Goal: Information Seeking & Learning: Learn about a topic

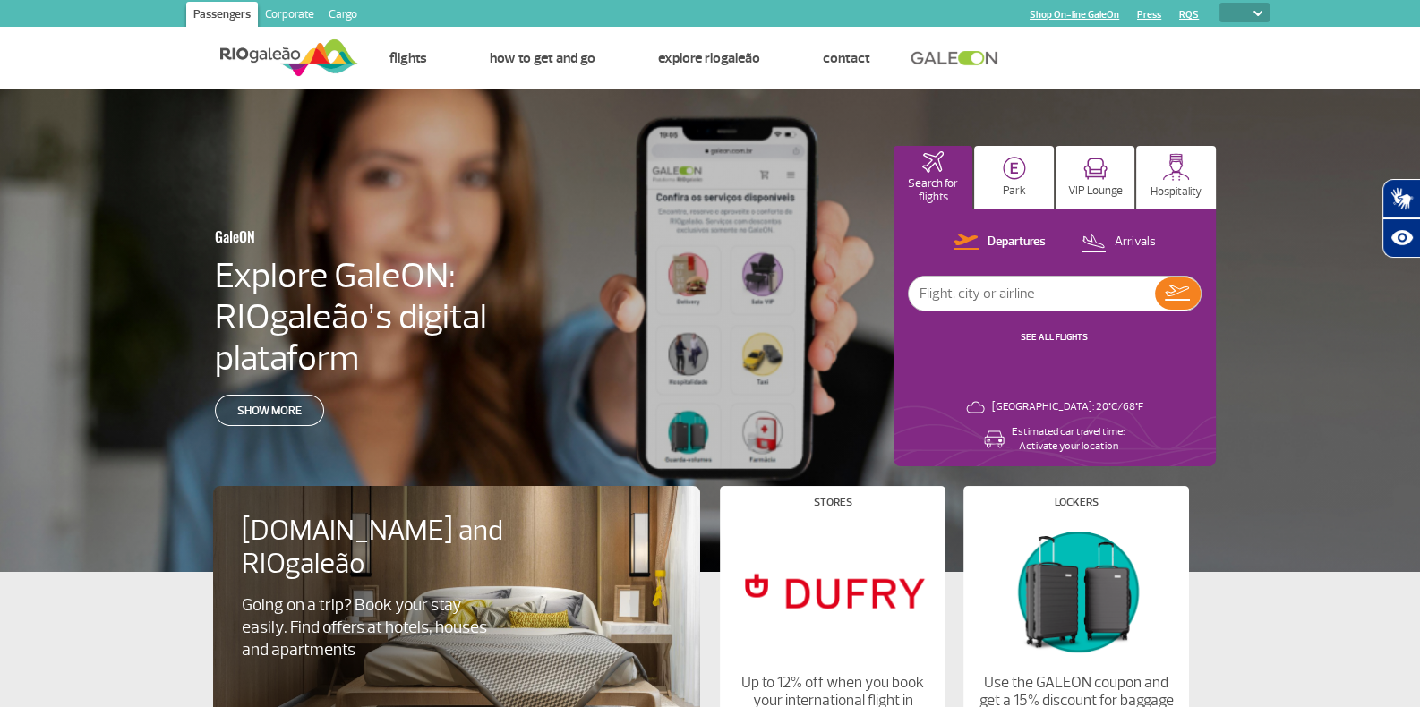
select select "es"
click option "ESP" at bounding box center [0, 0] width 0 height 0
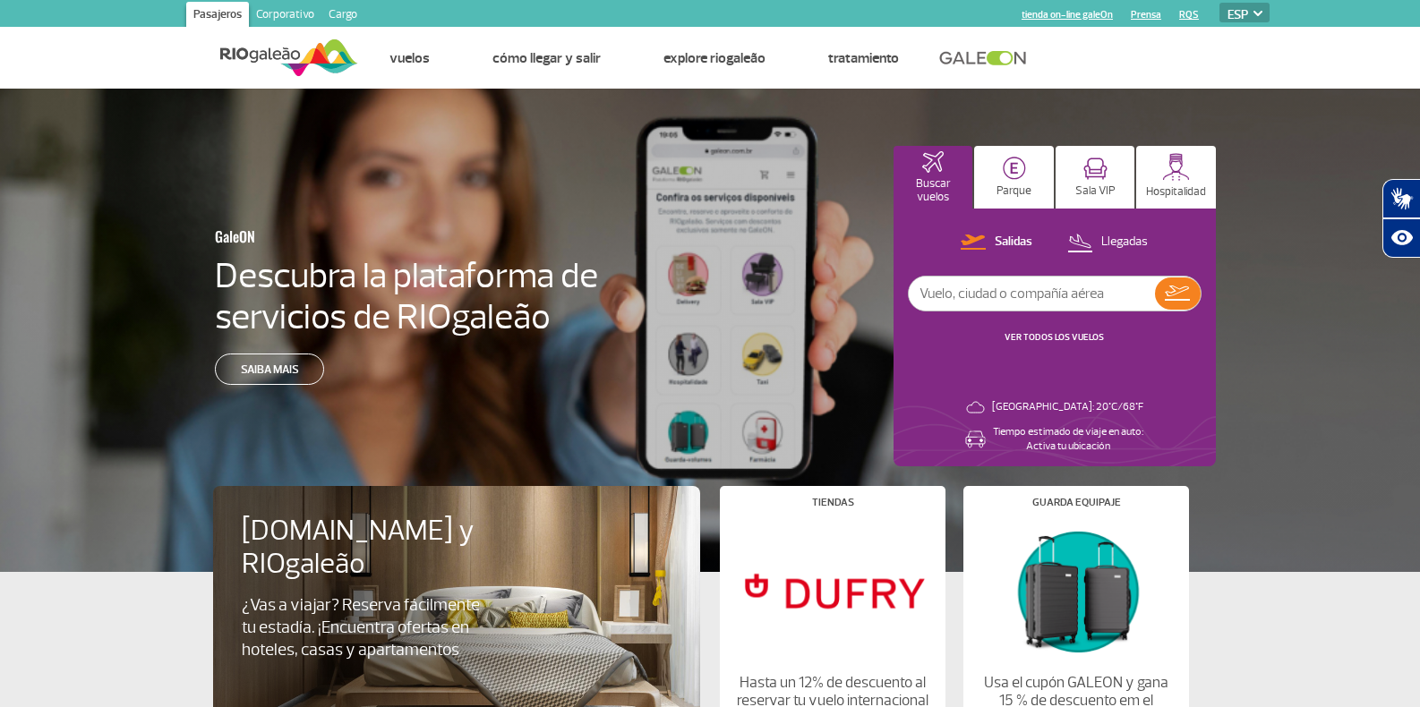
select select "es"
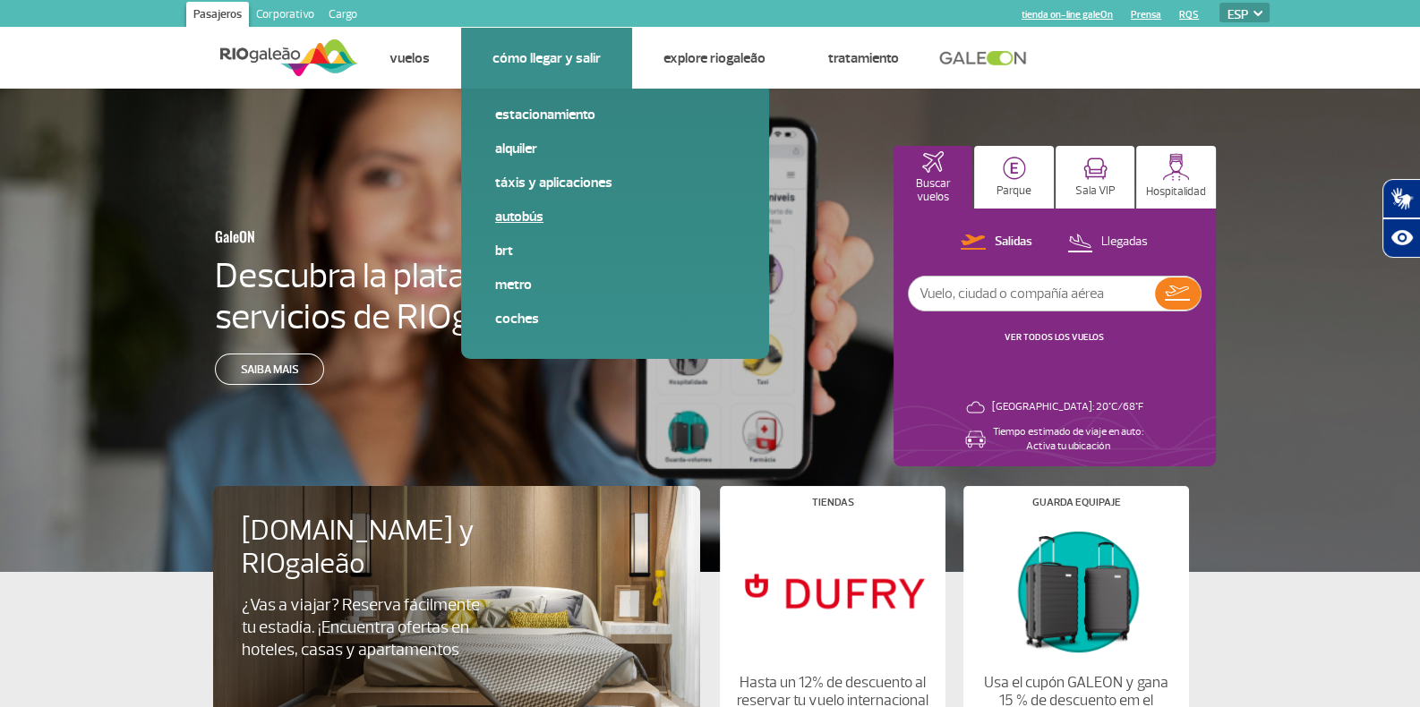
click at [534, 209] on link "Autobús" at bounding box center [615, 217] width 240 height 20
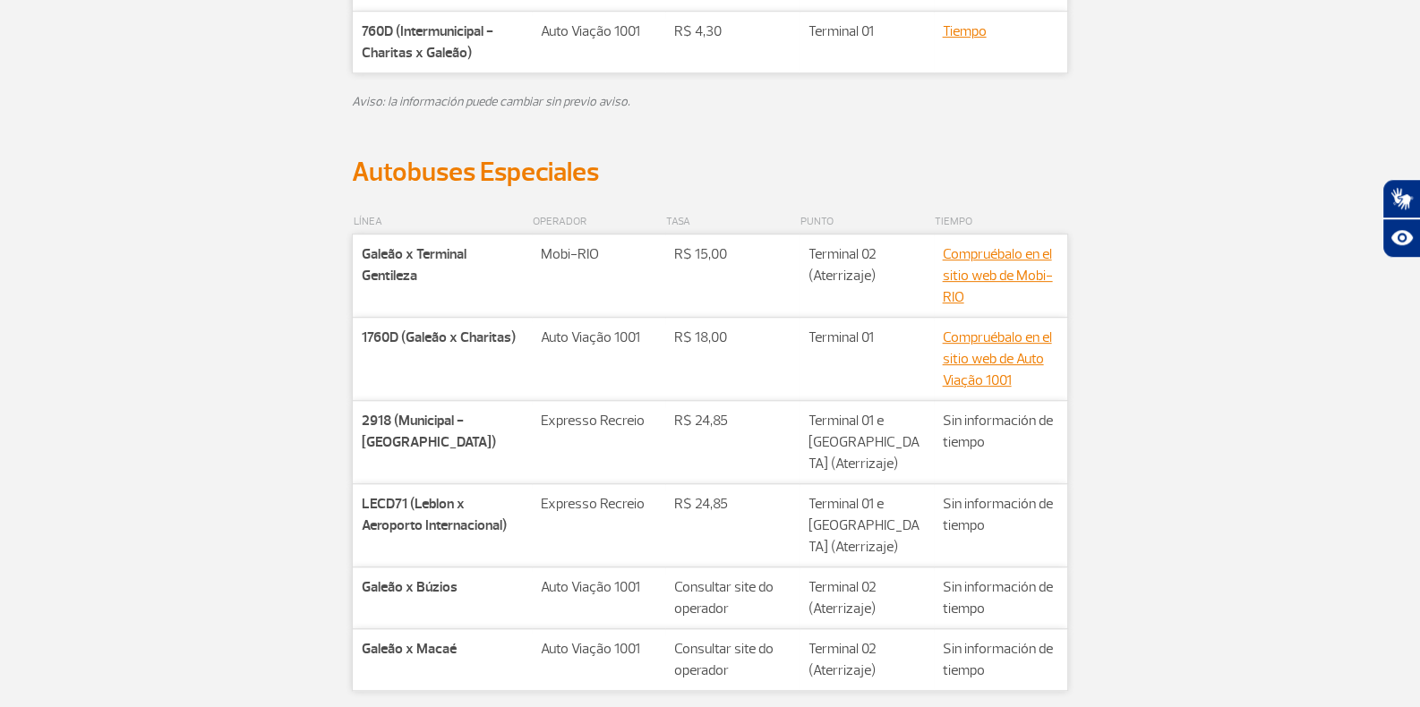
scroll to position [1034, 0]
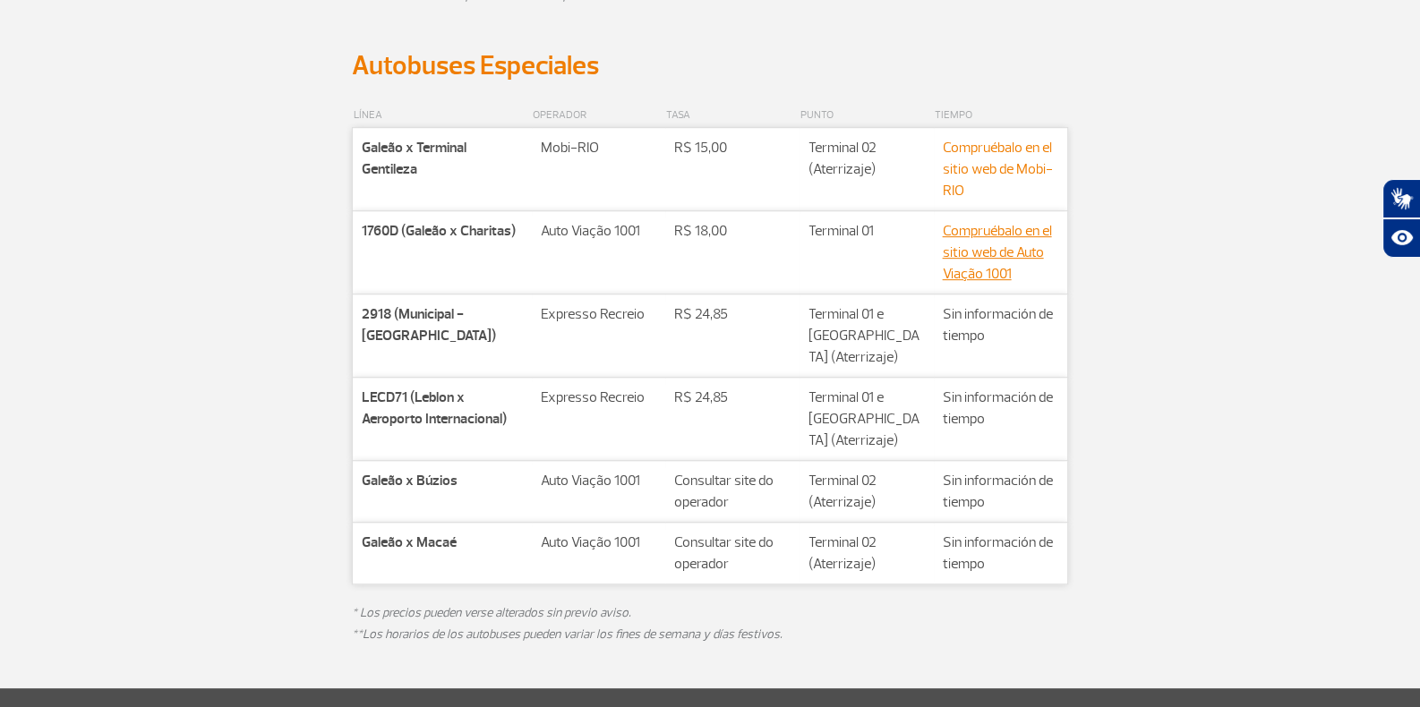
click at [986, 144] on link "Compruébalo en el sitio web de Mobi-RIO" at bounding box center [998, 169] width 110 height 61
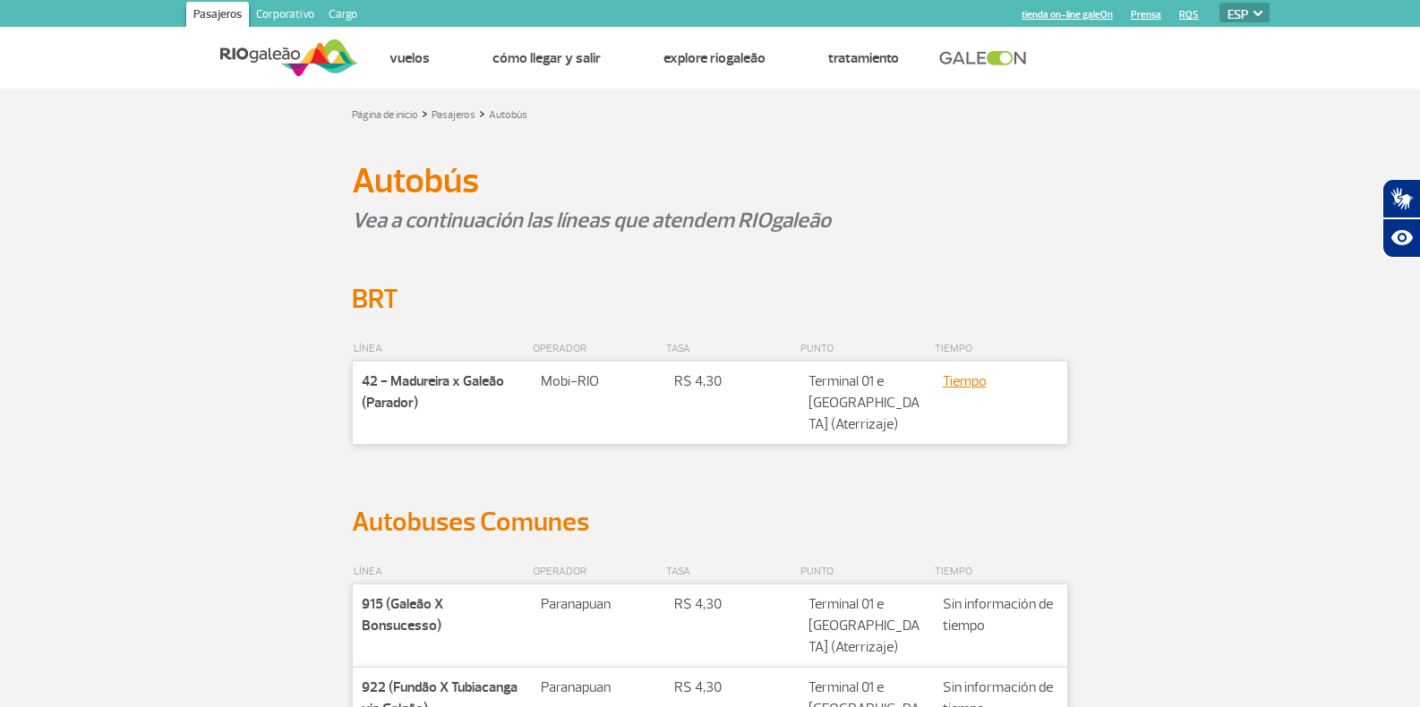
select select "es"
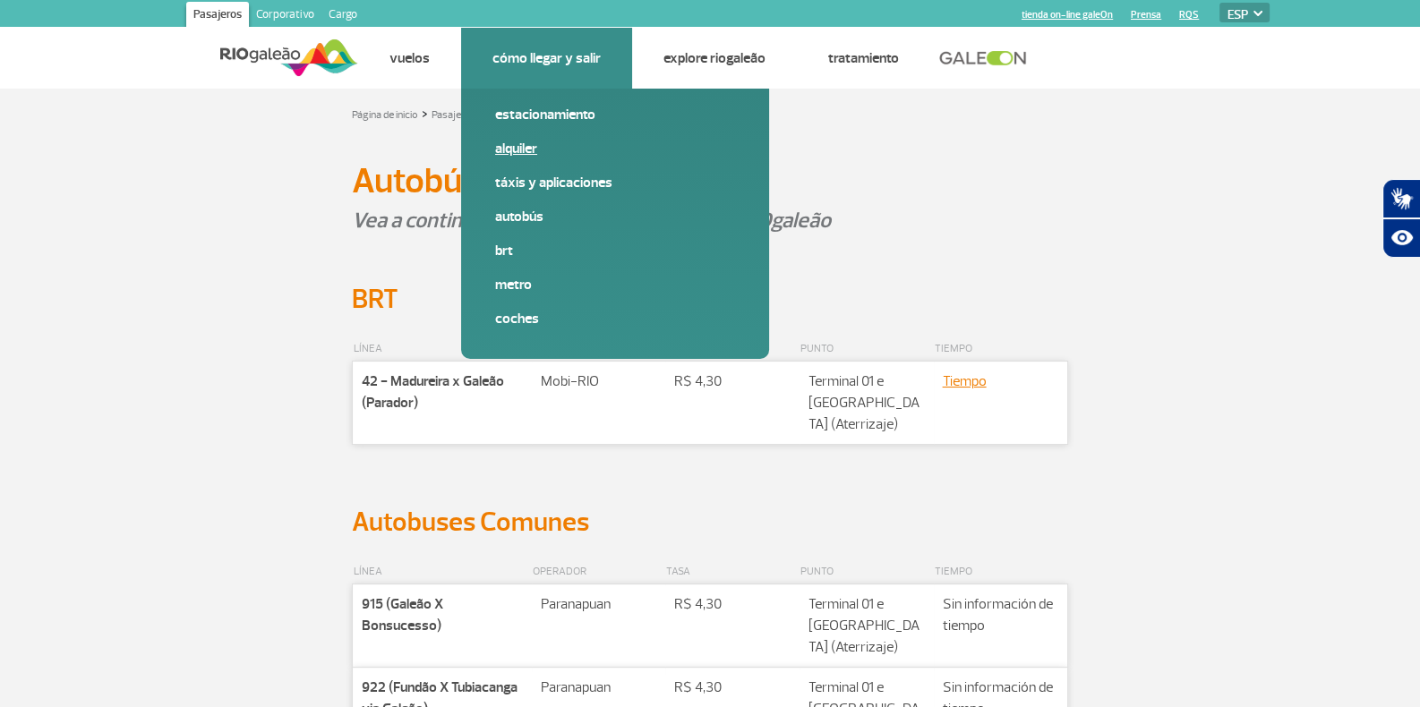
click at [531, 145] on link "Alquiler" at bounding box center [615, 149] width 240 height 20
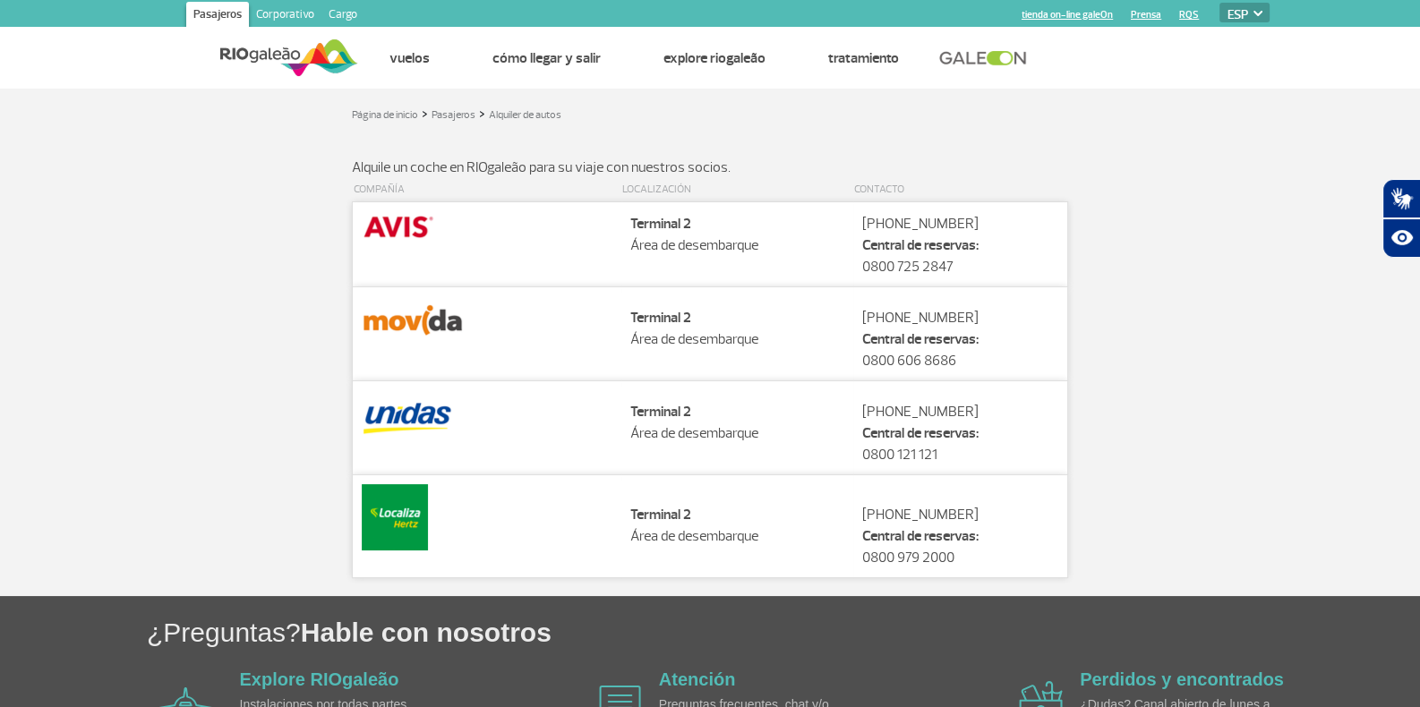
click at [398, 490] on img at bounding box center [395, 517] width 66 height 66
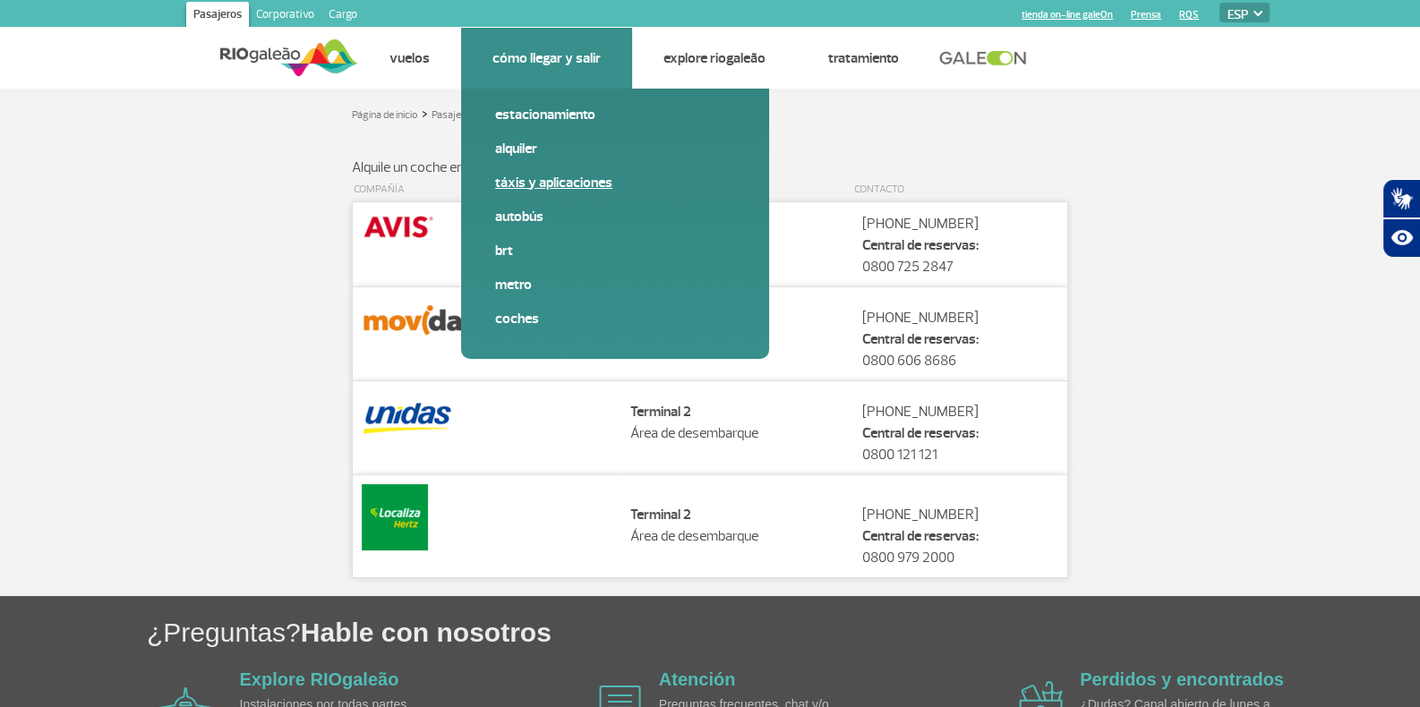
click at [522, 188] on link "Táxis y aplicaciones" at bounding box center [615, 183] width 240 height 20
